Goal: Transaction & Acquisition: Register for event/course

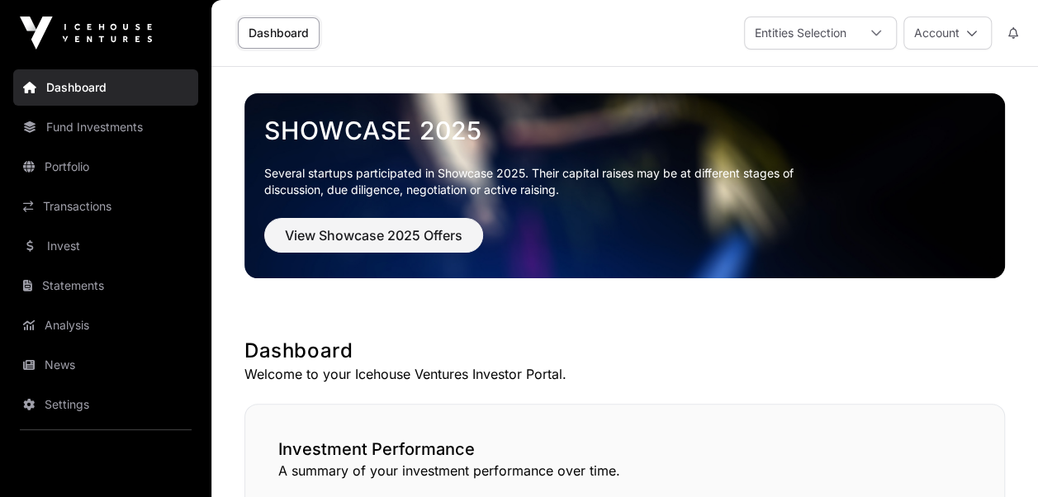
click at [109, 127] on link "Fund Investments" at bounding box center [105, 127] width 185 height 36
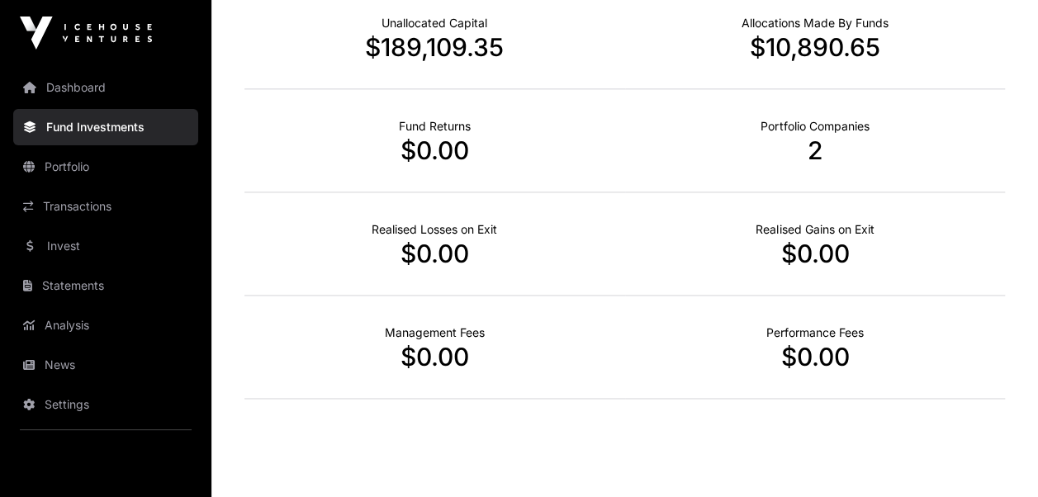
scroll to position [1042, 0]
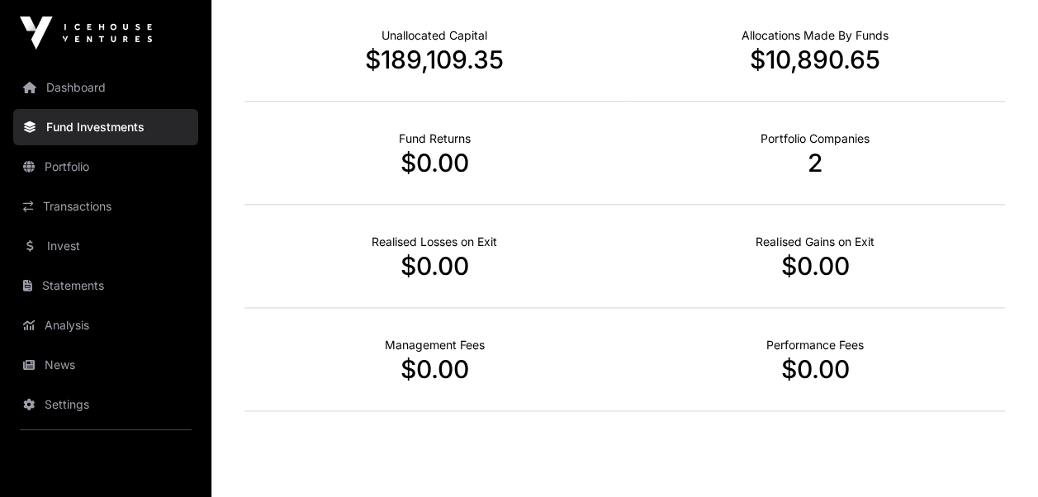
click at [59, 160] on link "Portfolio" at bounding box center [105, 167] width 185 height 36
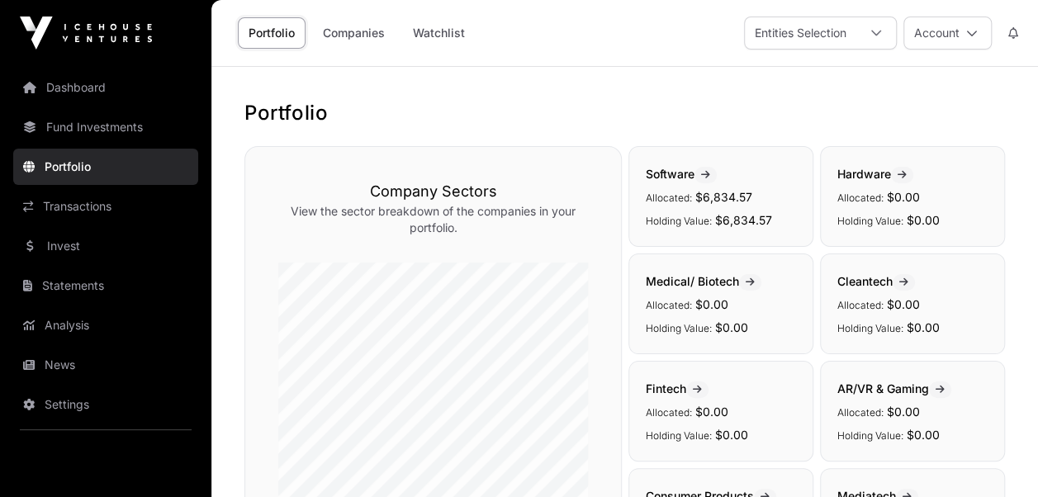
click at [76, 249] on link "Invest" at bounding box center [105, 246] width 185 height 36
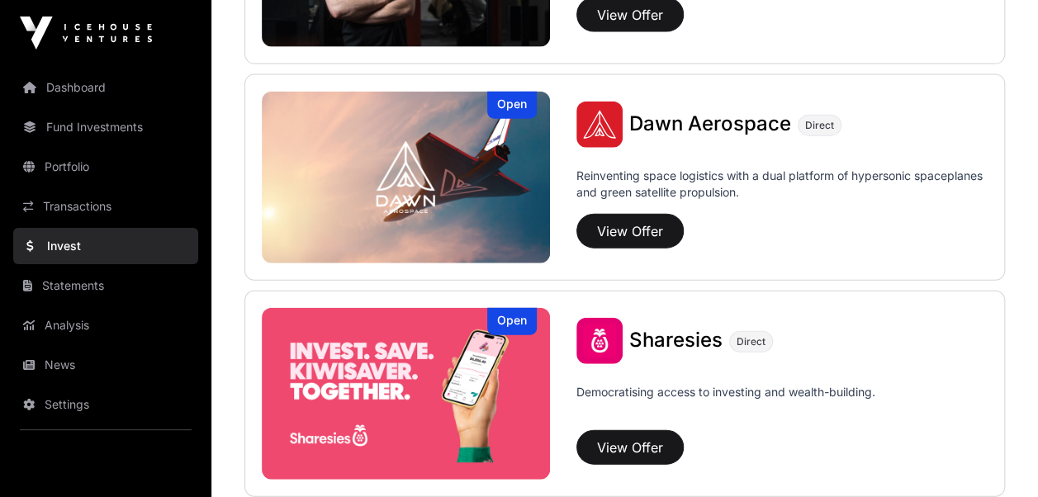
scroll to position [1871, 0]
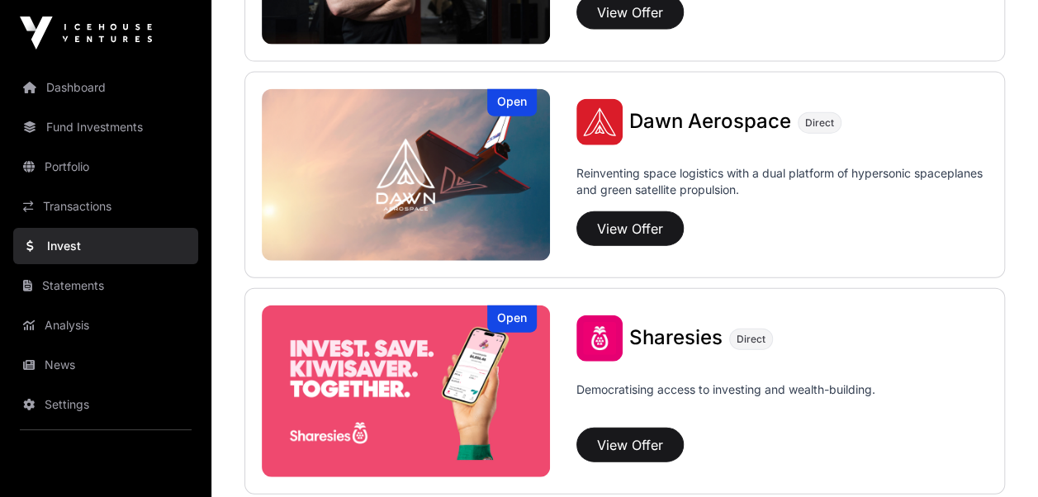
click at [441, 252] on img at bounding box center [406, 175] width 288 height 172
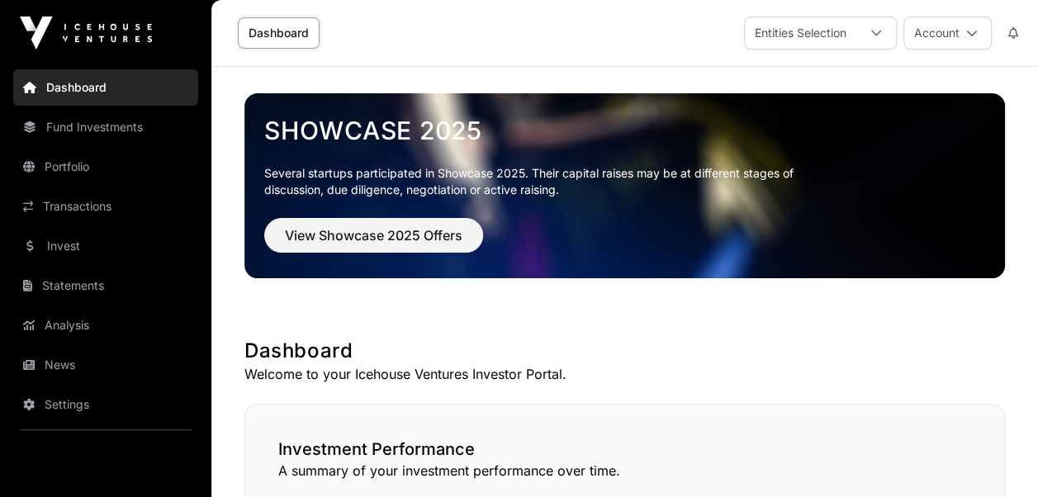
click at [57, 243] on link "Invest" at bounding box center [105, 246] width 185 height 36
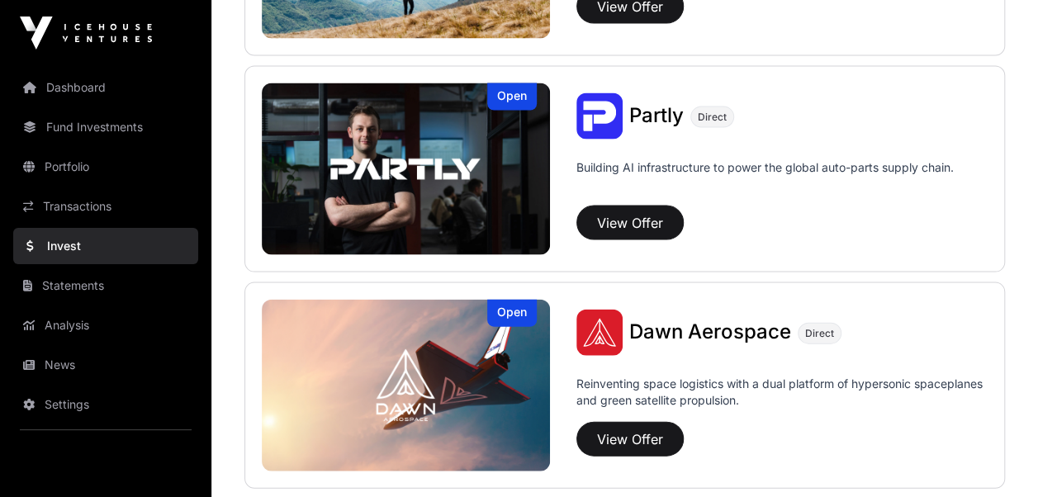
scroll to position [1701, 0]
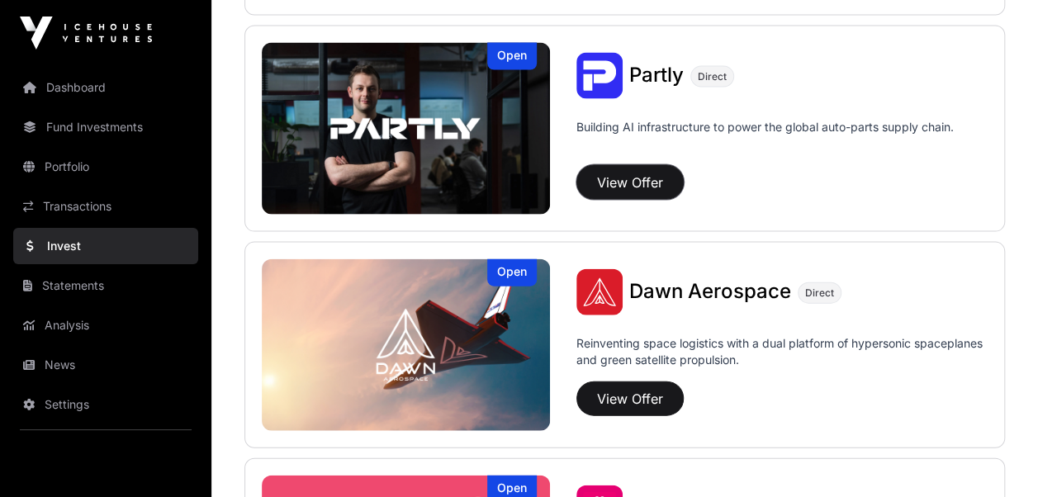
click at [609, 165] on button "View Offer" at bounding box center [629, 182] width 107 height 35
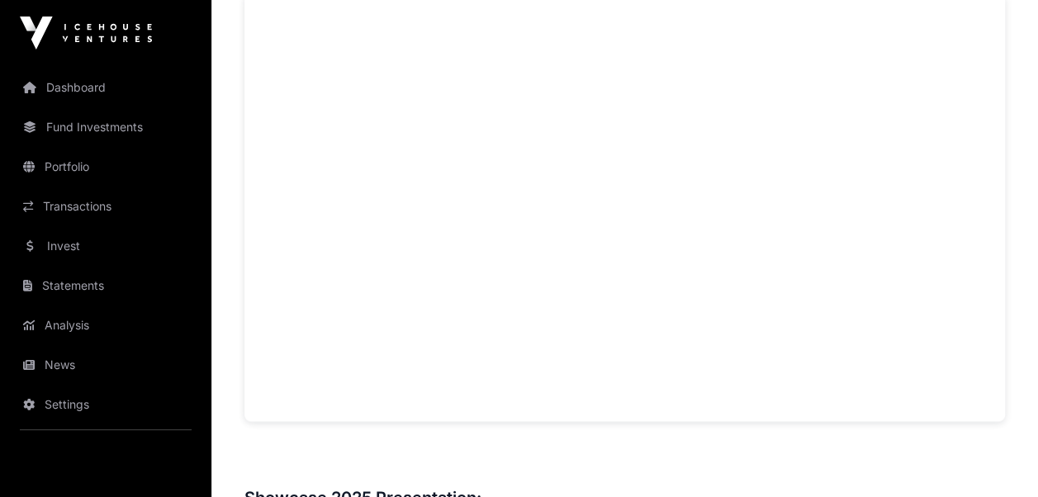
scroll to position [1437, 0]
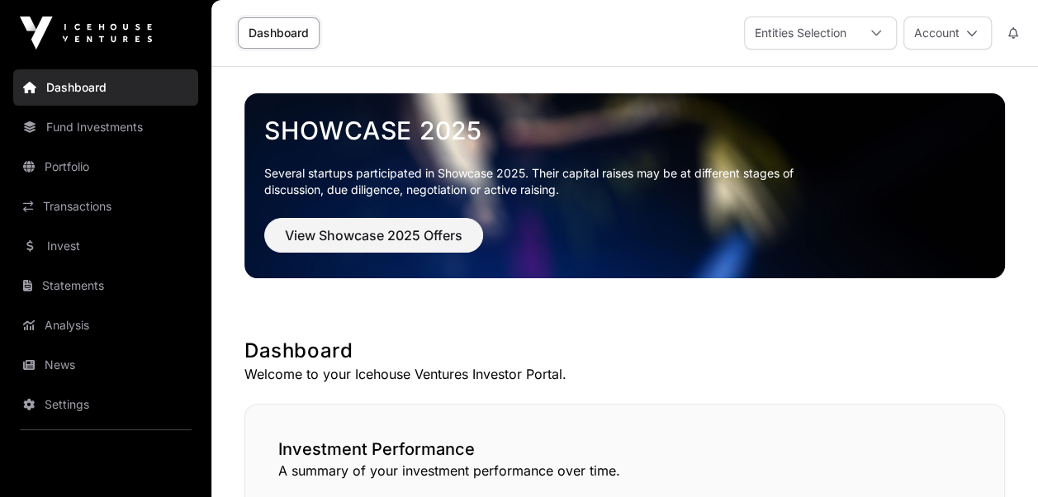
click at [120, 242] on link "Invest" at bounding box center [105, 246] width 185 height 36
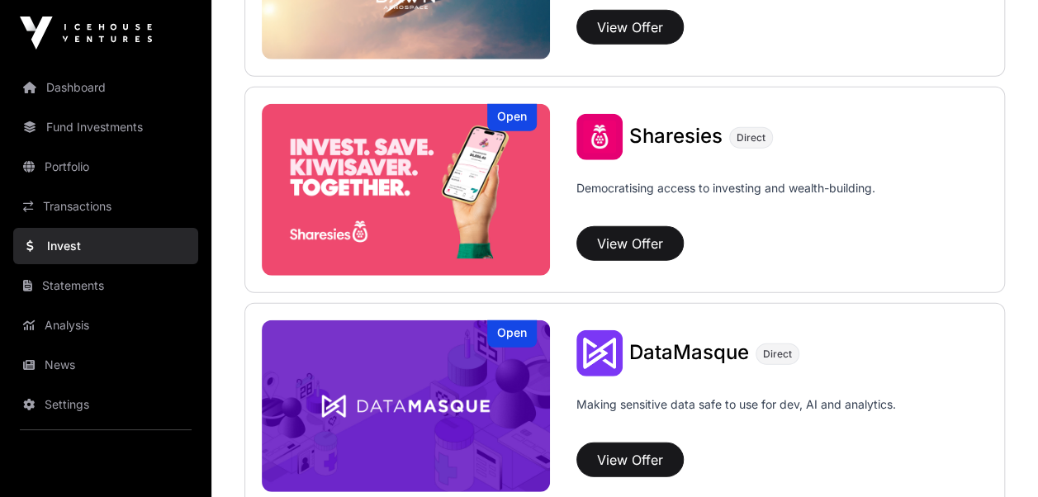
scroll to position [2069, 0]
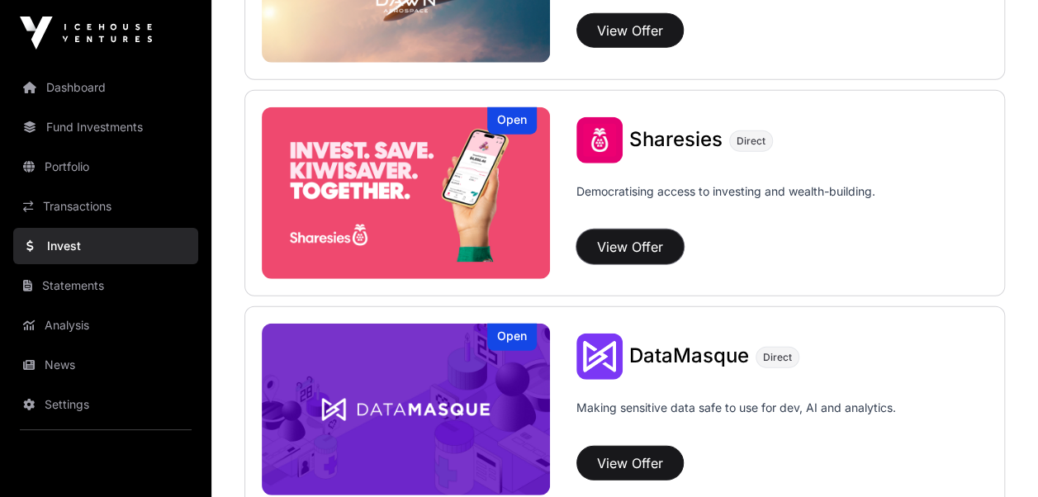
click at [616, 230] on button "View Offer" at bounding box center [629, 247] width 107 height 35
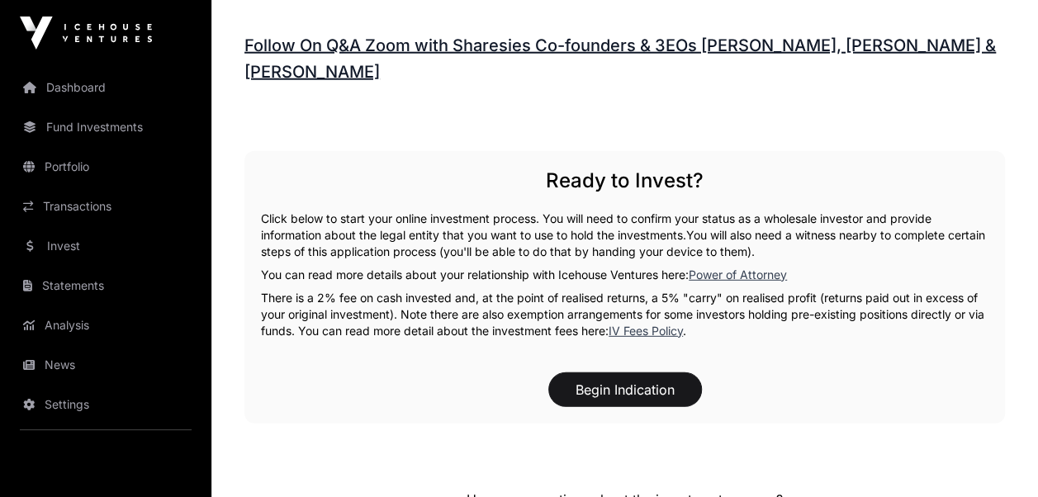
scroll to position [2196, 0]
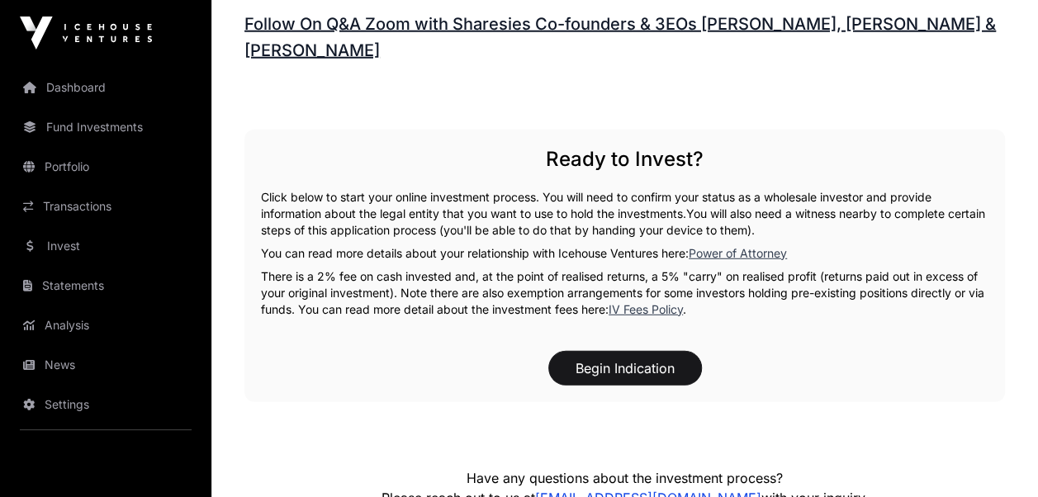
click at [521, 351] on div "Begin Indication" at bounding box center [624, 368] width 727 height 35
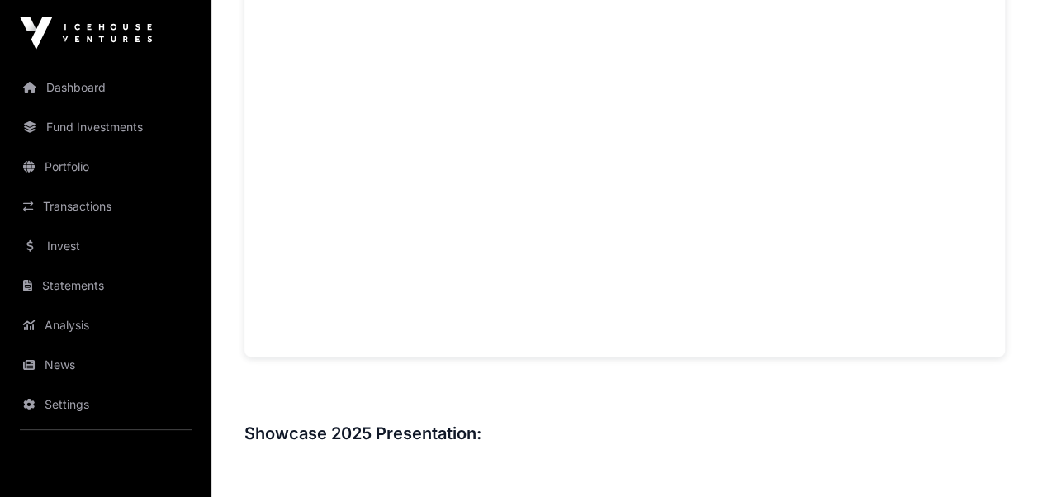
scroll to position [1222, 0]
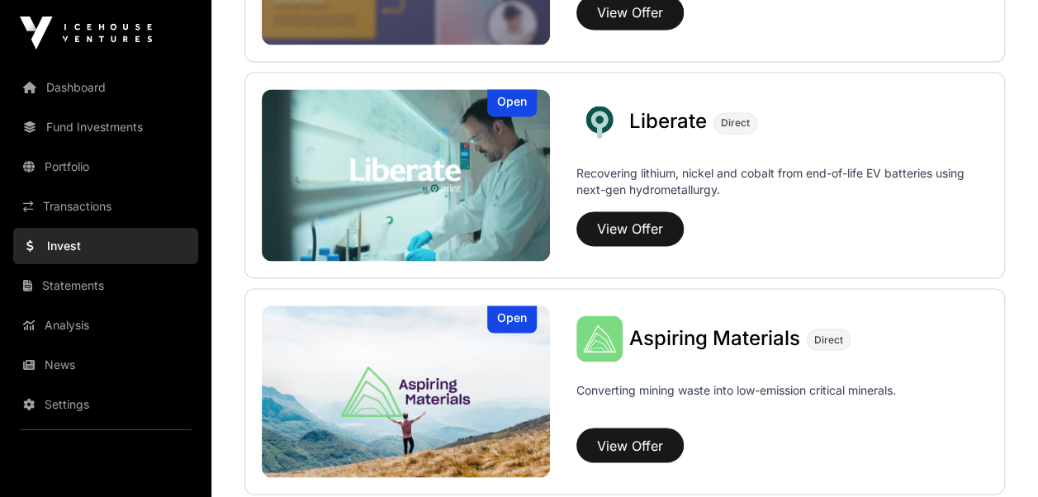
scroll to position [2069, 0]
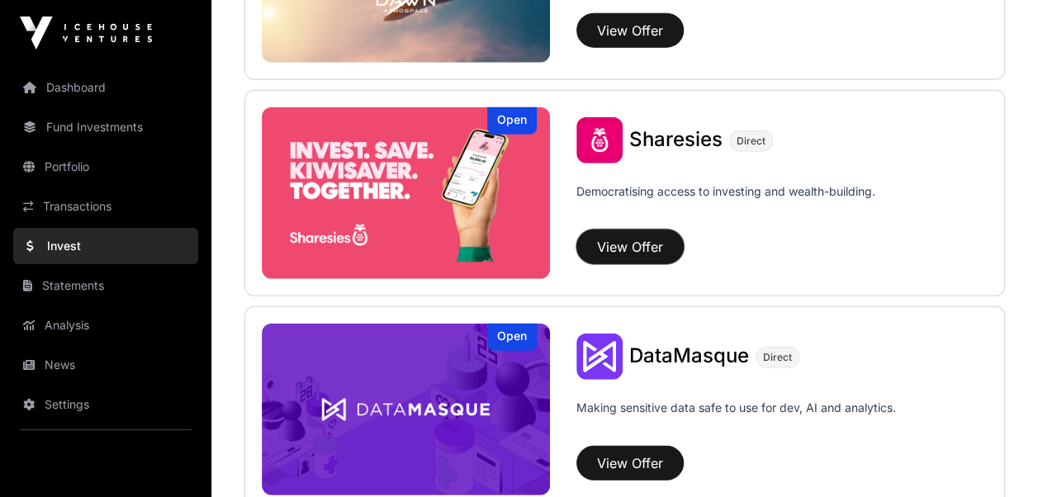
click at [624, 232] on button "View Offer" at bounding box center [629, 247] width 107 height 35
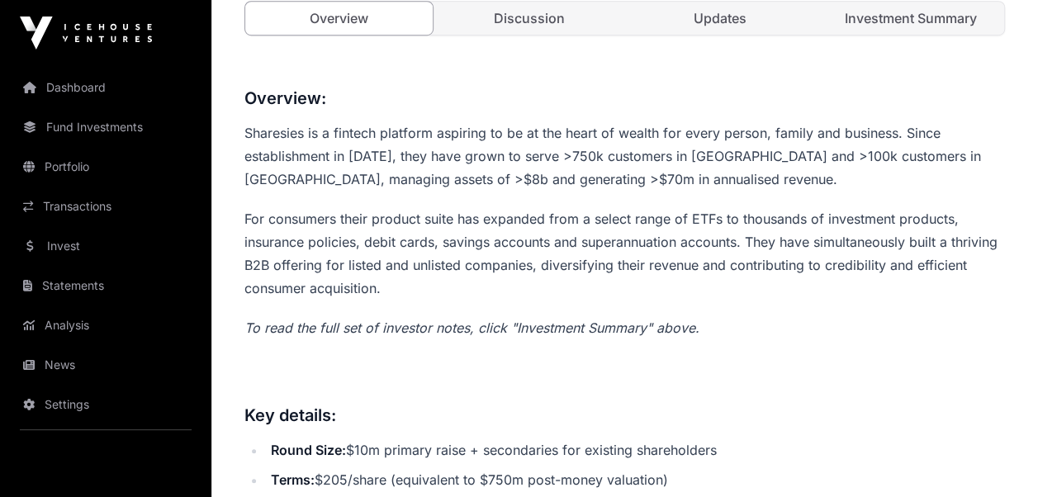
scroll to position [528, 0]
click at [885, 15] on link "Investment Summary" at bounding box center [910, 18] width 187 height 33
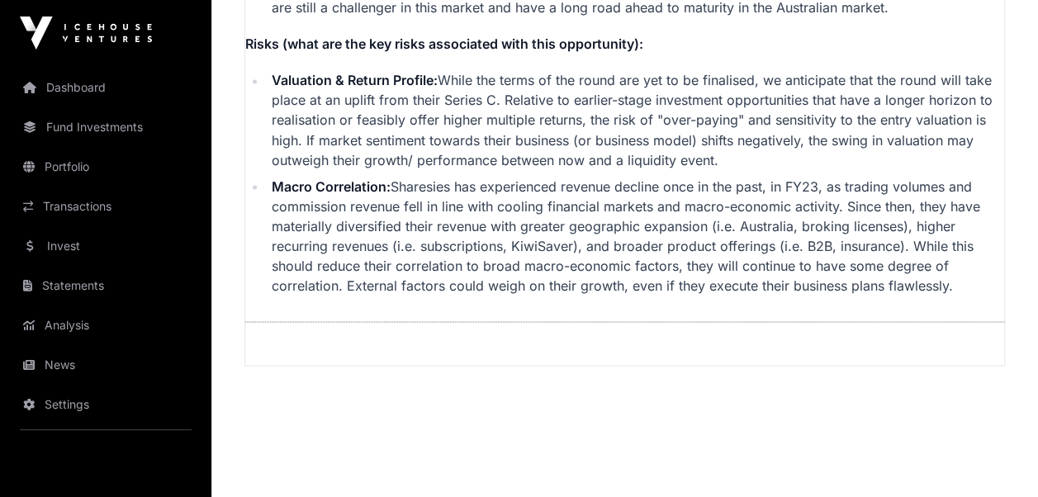
scroll to position [4569, 0]
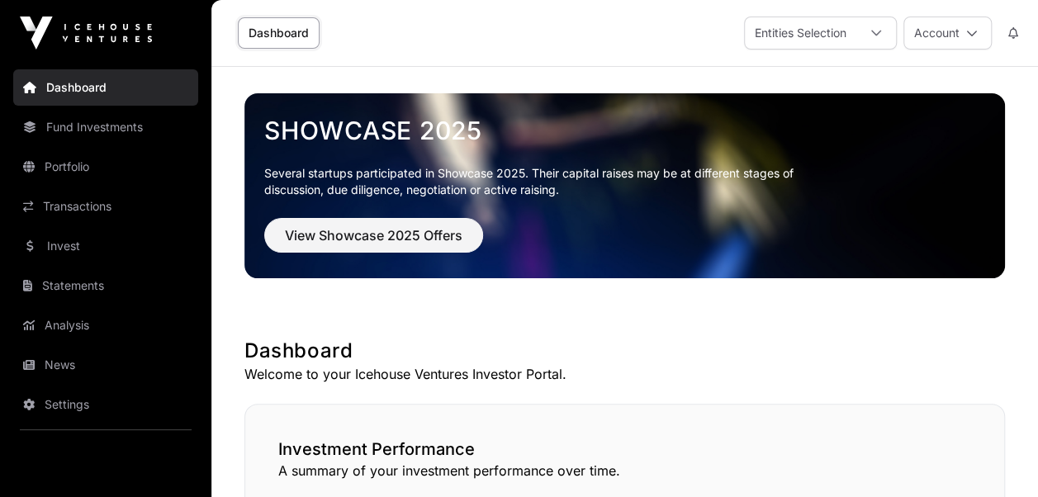
click at [89, 238] on link "Invest" at bounding box center [105, 246] width 185 height 36
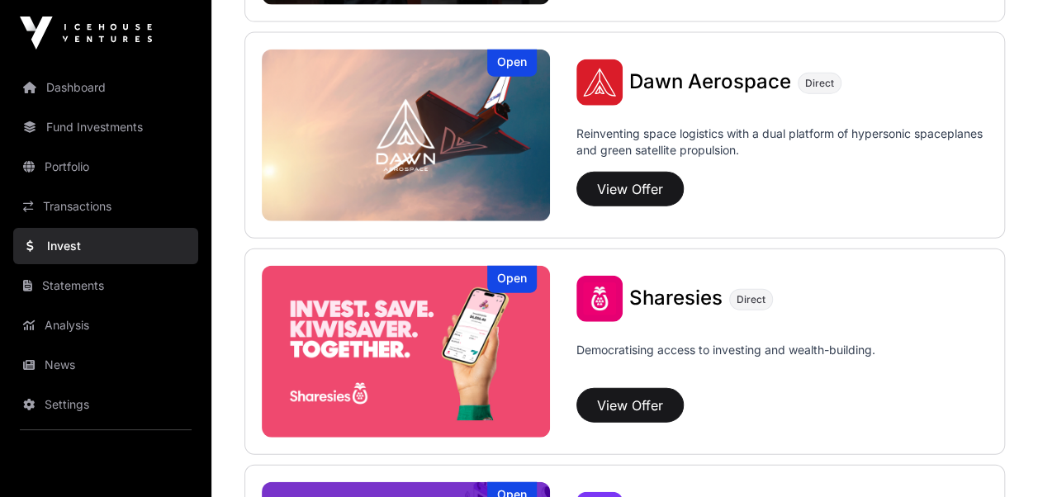
scroll to position [2020, 0]
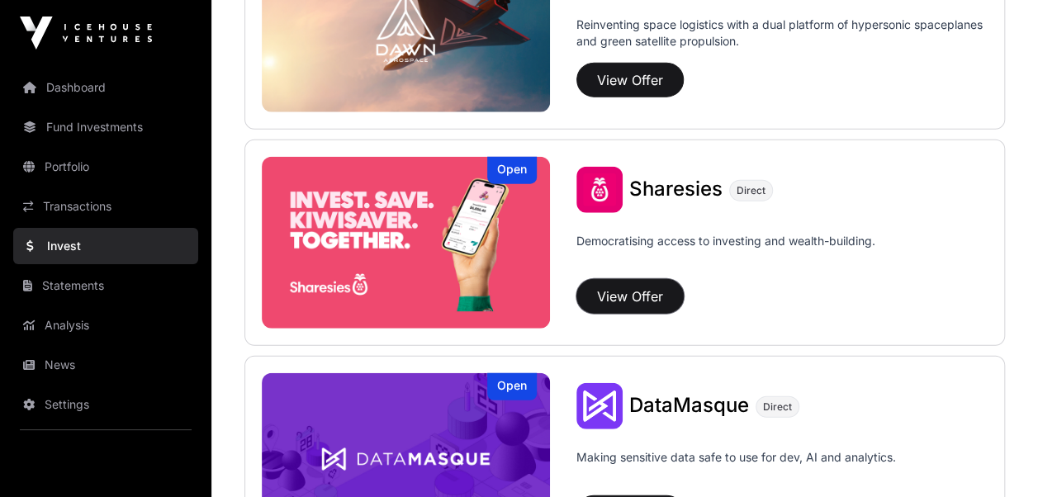
click at [623, 291] on button "View Offer" at bounding box center [629, 296] width 107 height 35
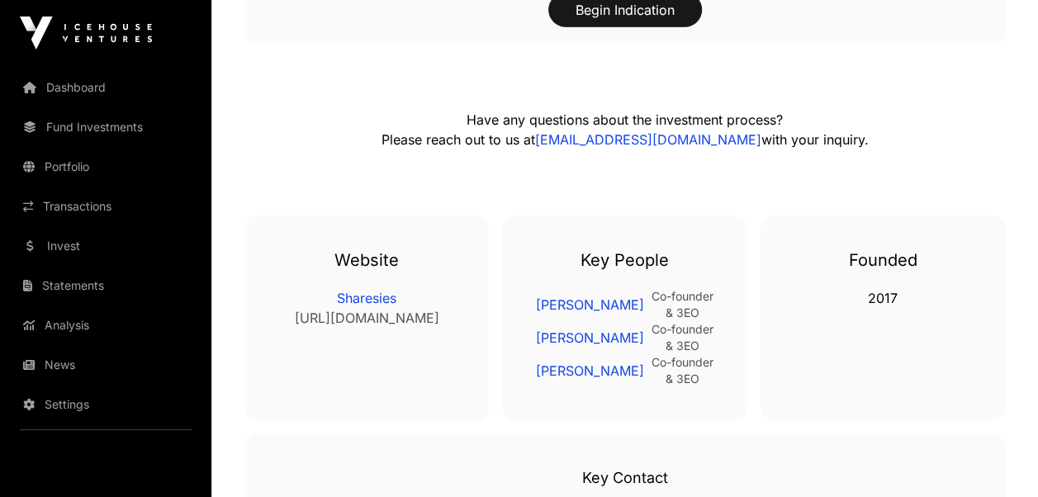
scroll to position [2554, 0]
click at [622, 296] on link "[PERSON_NAME]" at bounding box center [589, 306] width 108 height 20
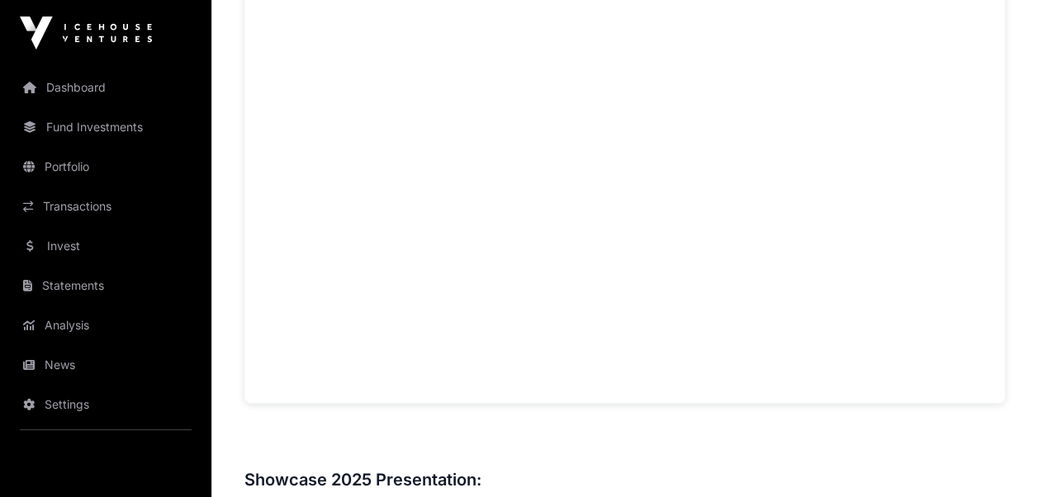
scroll to position [1150, 0]
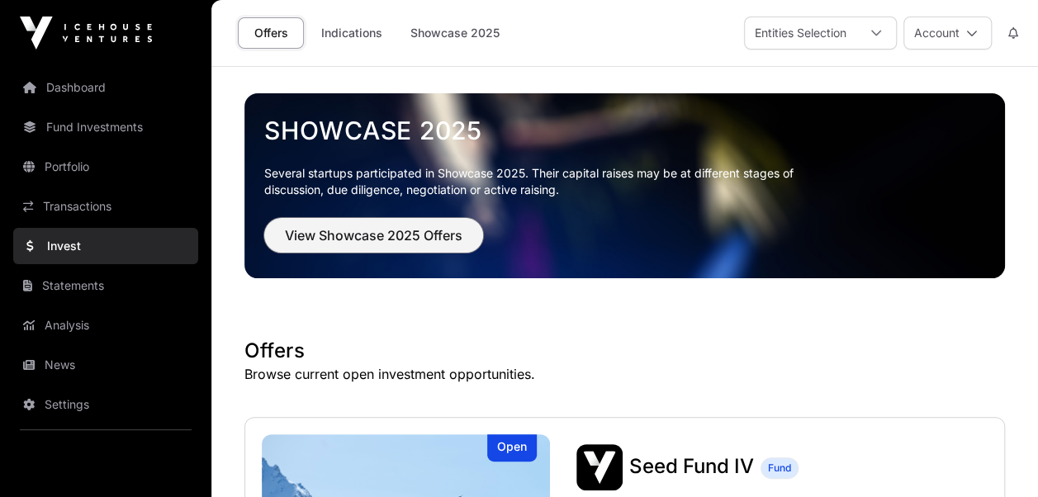
click at [309, 226] on span "View Showcase 2025 Offers" at bounding box center [374, 235] width 178 height 20
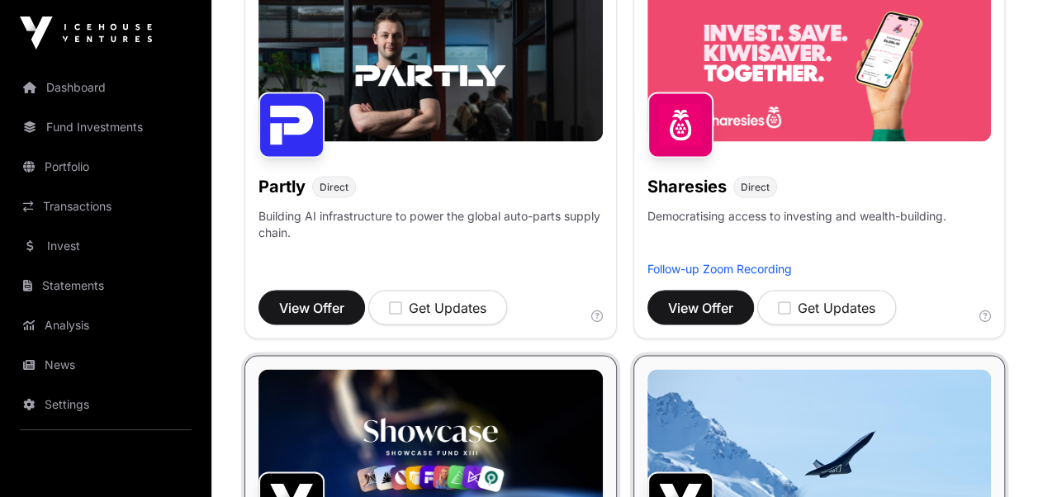
scroll to position [1447, 0]
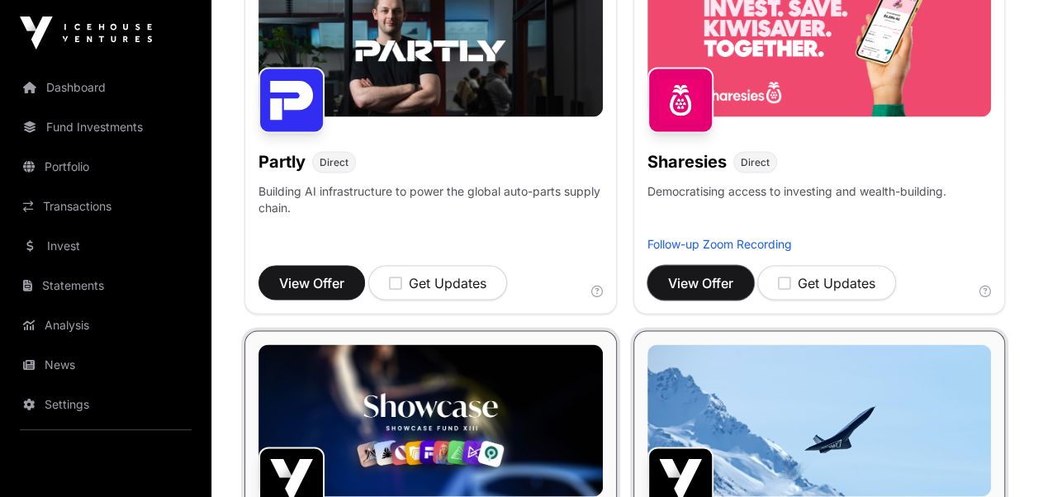
click at [702, 292] on span "View Offer" at bounding box center [700, 282] width 65 height 20
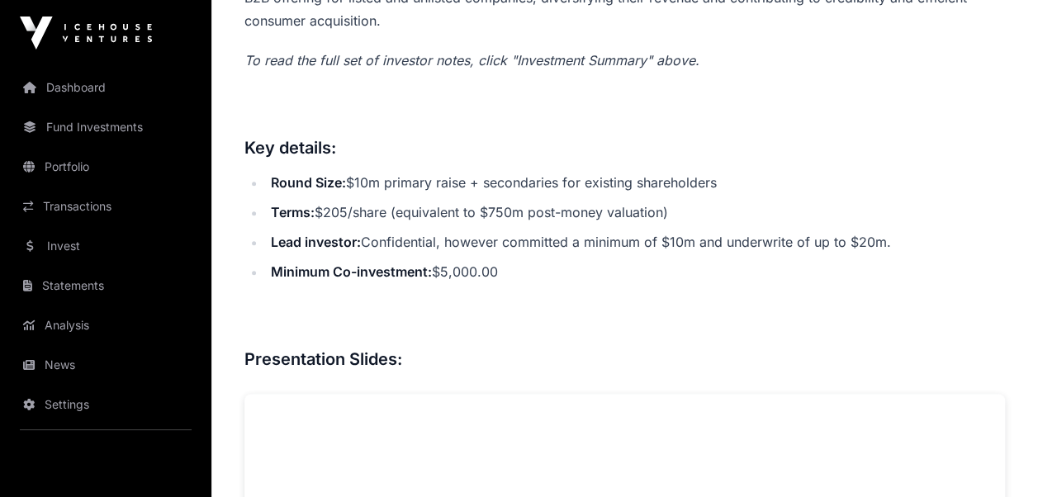
scroll to position [809, 0]
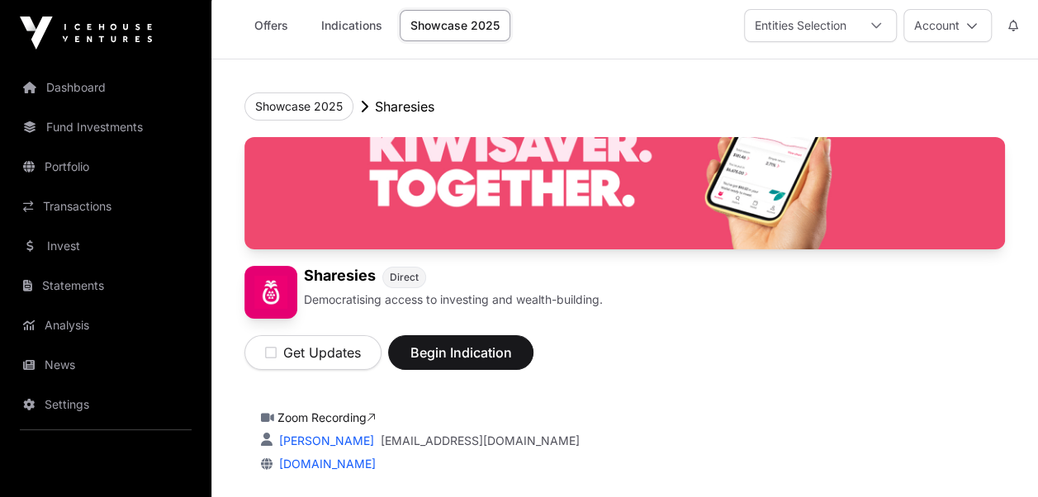
scroll to position [0, 0]
